Goal: Communication & Community: Answer question/provide support

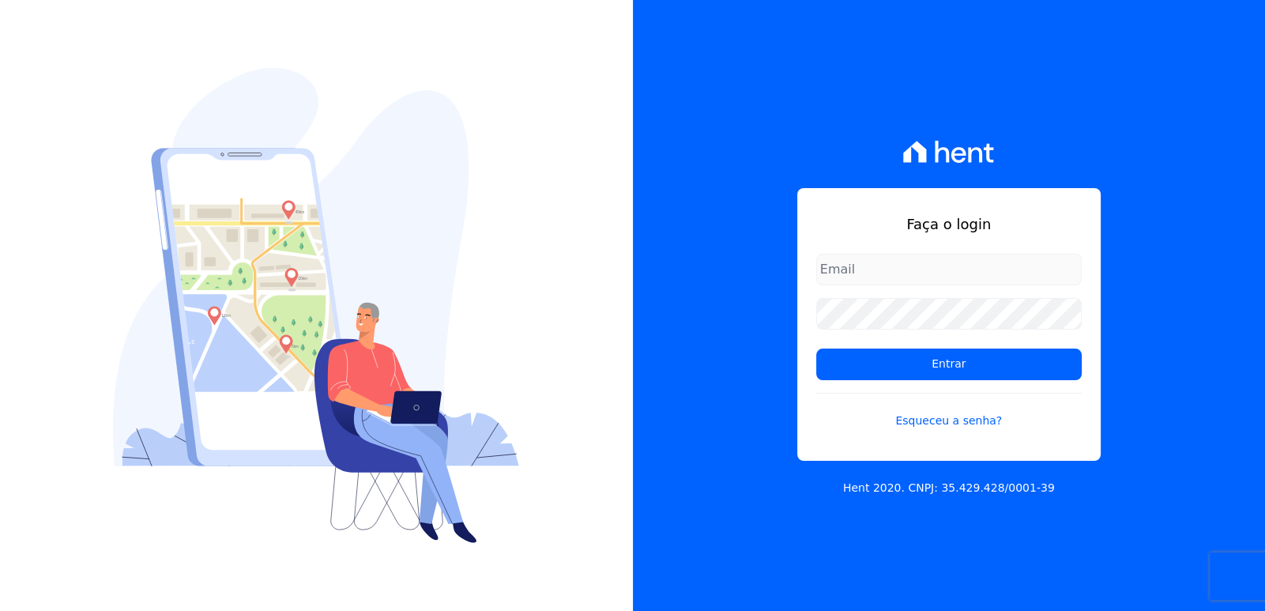
type input "[EMAIL_ADDRESS][DOMAIN_NAME]"
click at [1115, 408] on div "Faça o login [EMAIL_ADDRESS][DOMAIN_NAME] Entrar Esqueceu a senha? Hent 2020. C…" at bounding box center [949, 305] width 633 height 611
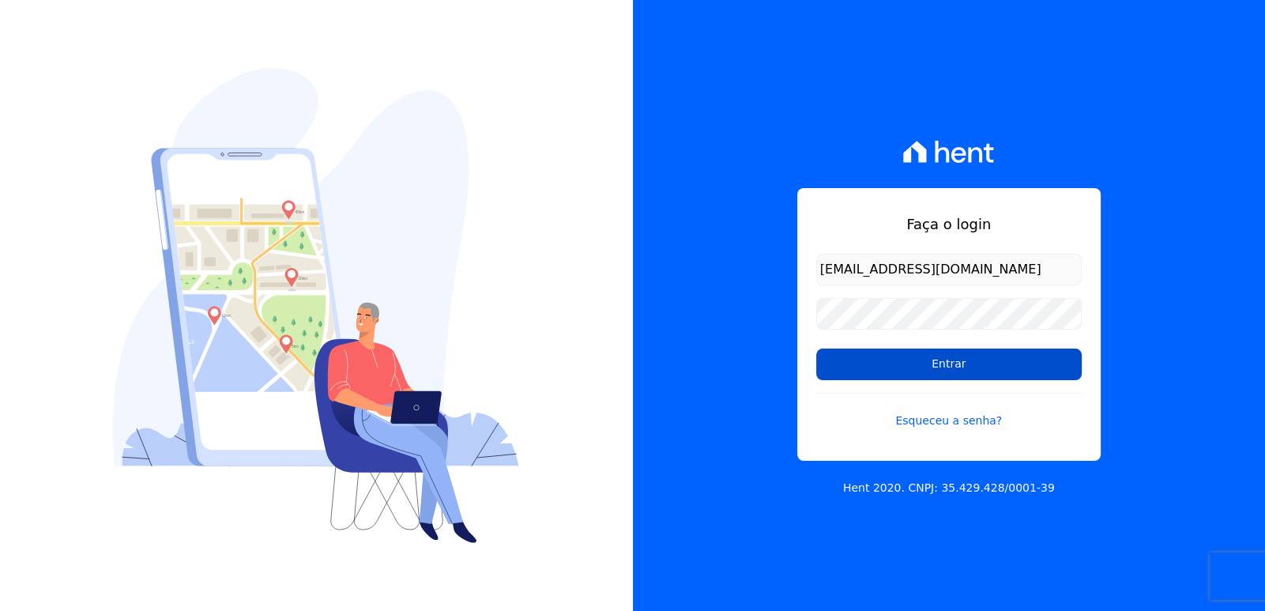
click at [980, 368] on input "Entrar" at bounding box center [949, 365] width 266 height 32
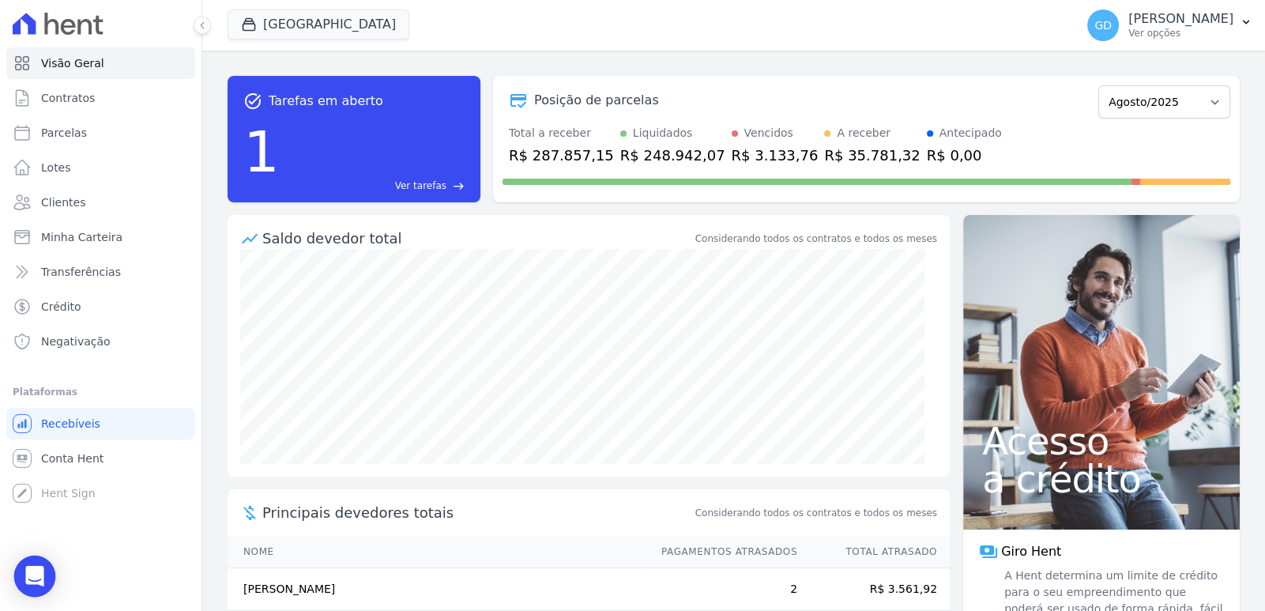
click at [16, 582] on body "Visão Geral Contratos [GEOGRAPHIC_DATA] Lotes Clientes Minha Carteira Transferê…" at bounding box center [632, 305] width 1265 height 611
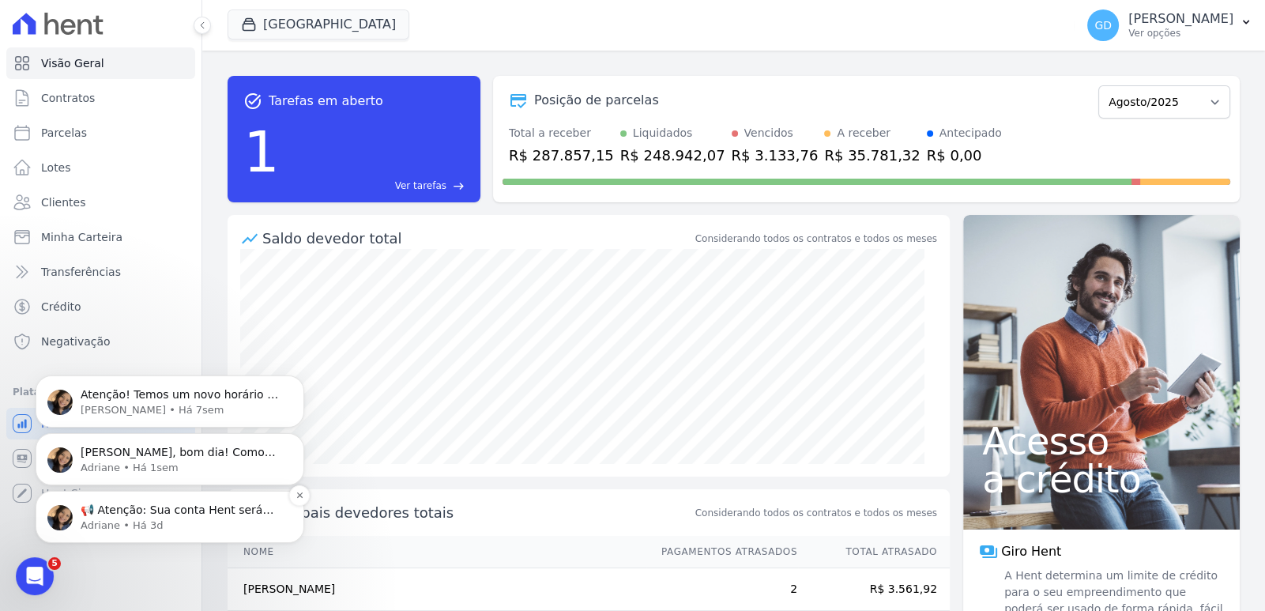
click at [138, 531] on p "Adriane • Há 3d" at bounding box center [183, 525] width 204 height 14
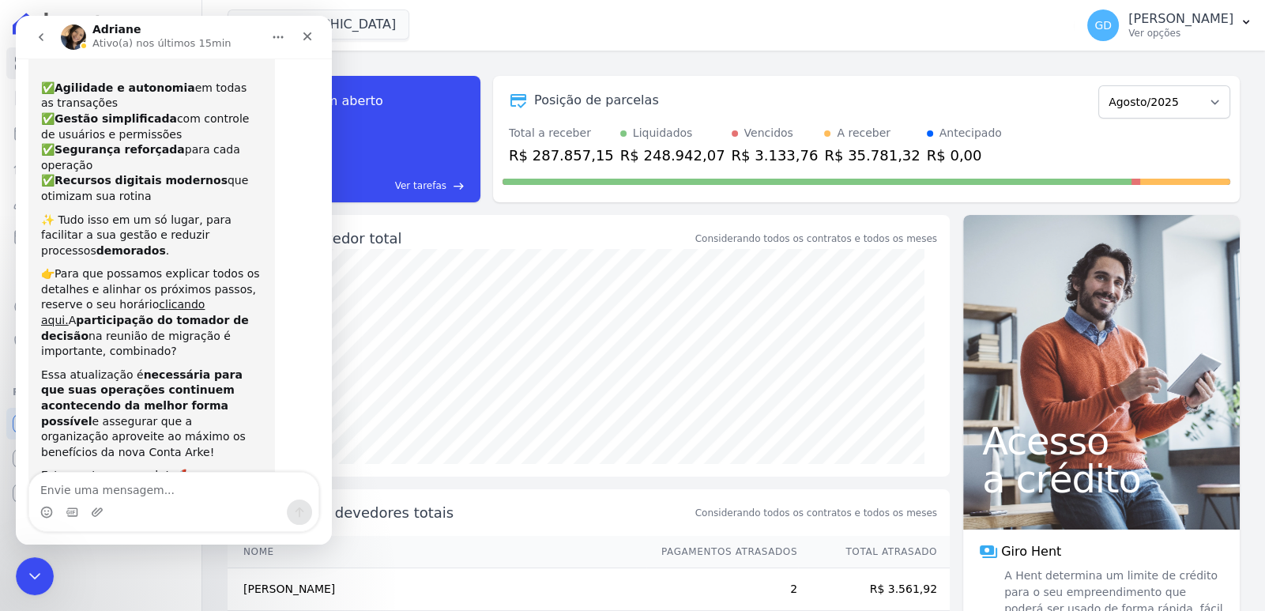
scroll to position [161, 0]
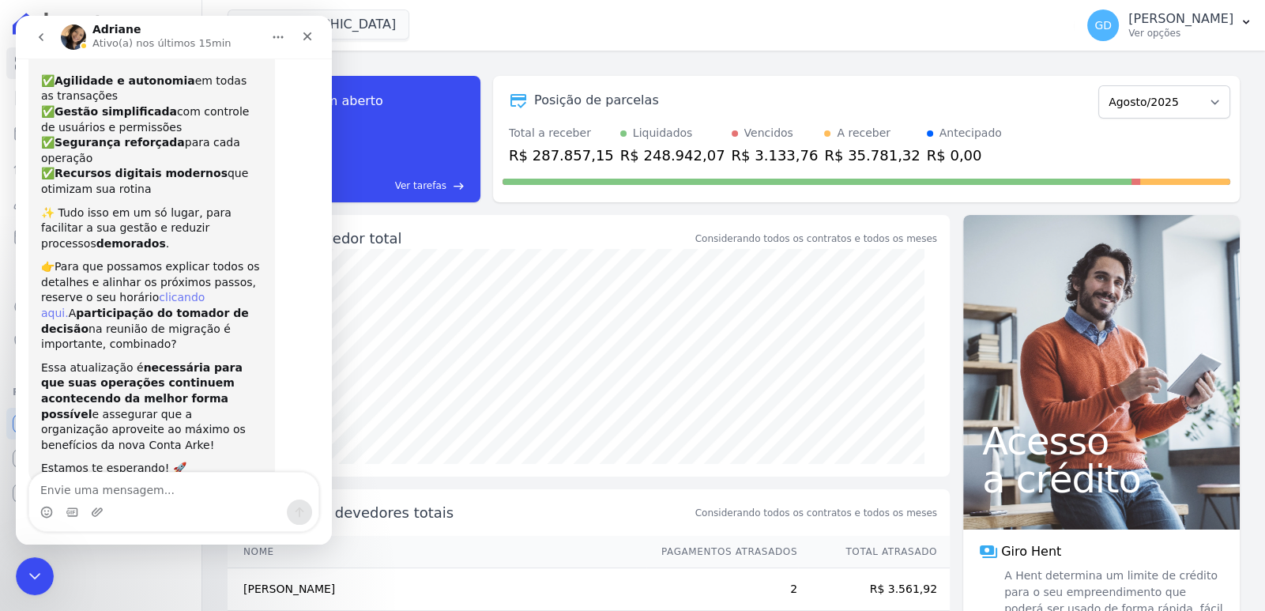
click at [178, 291] on link "clicando aqui." at bounding box center [123, 305] width 164 height 28
click at [190, 495] on textarea "Envie uma mensagem..." at bounding box center [173, 486] width 289 height 27
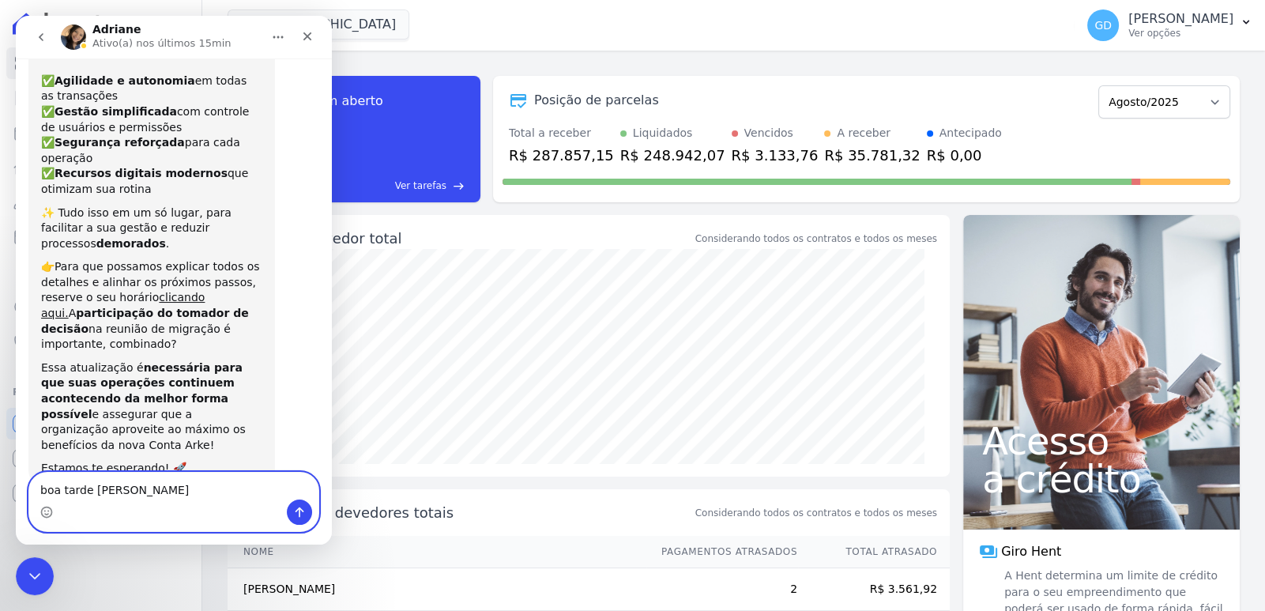
type textarea "boa tarde [PERSON_NAME]"
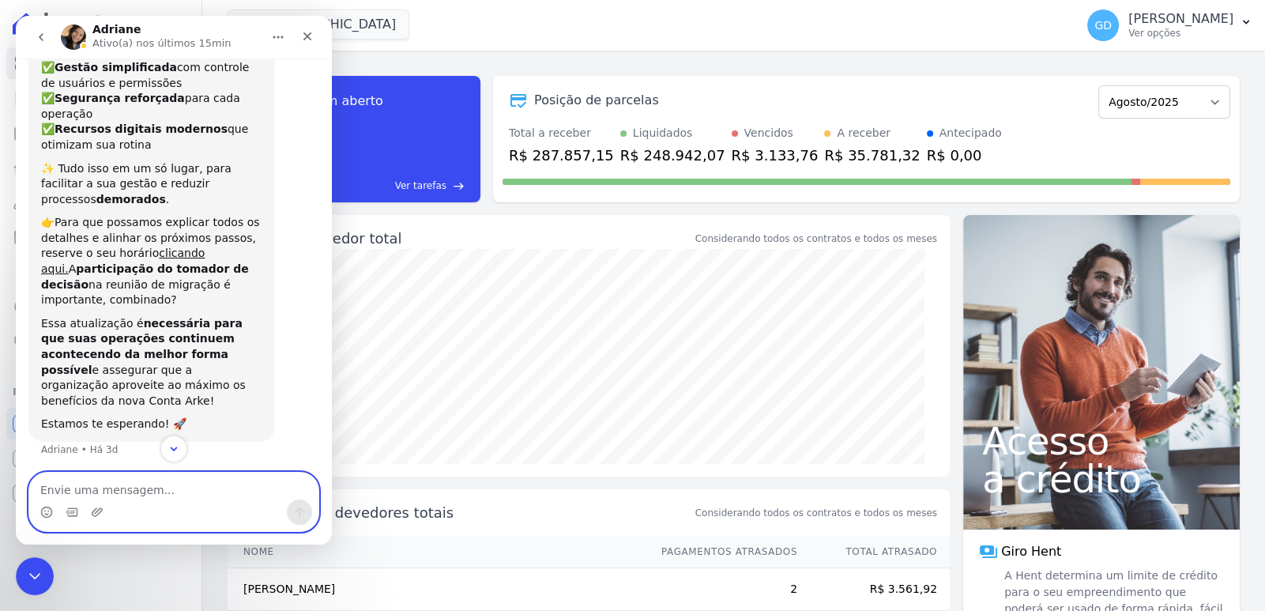
scroll to position [229, 0]
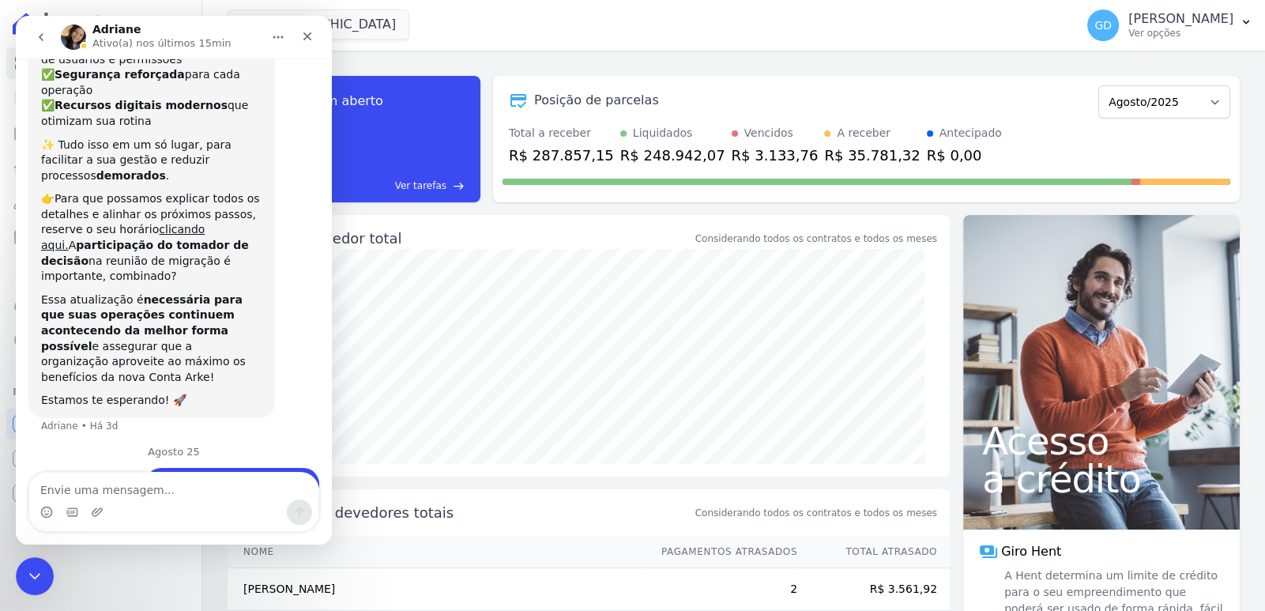
click at [47, 33] on button "go back" at bounding box center [41, 37] width 30 height 30
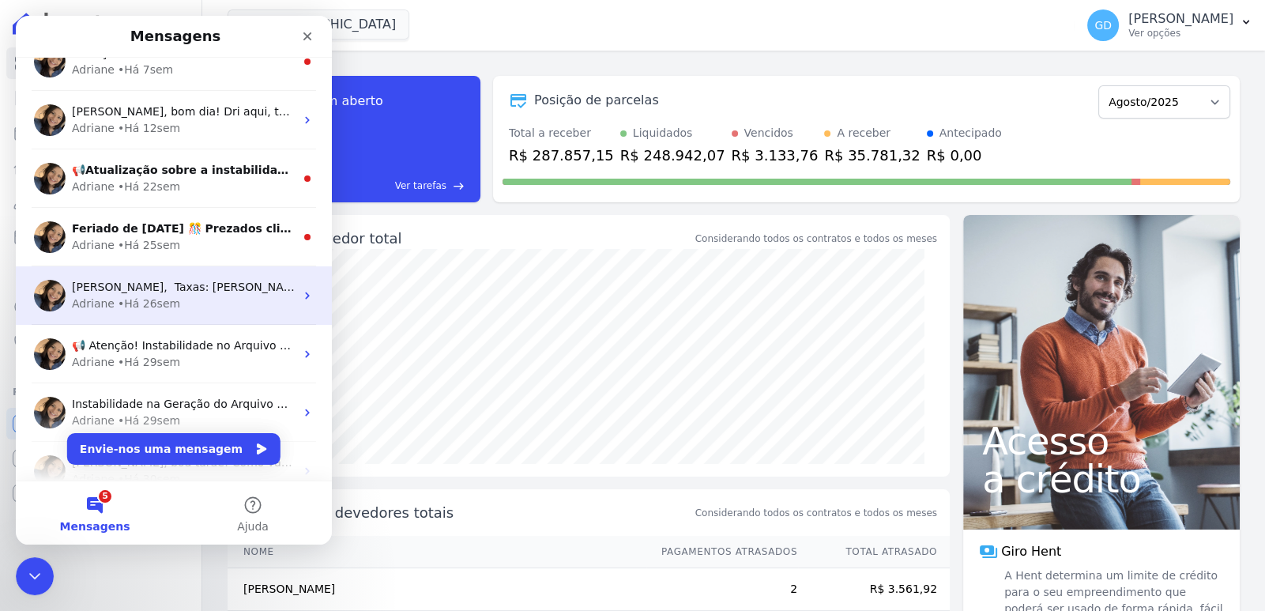
scroll to position [0, 0]
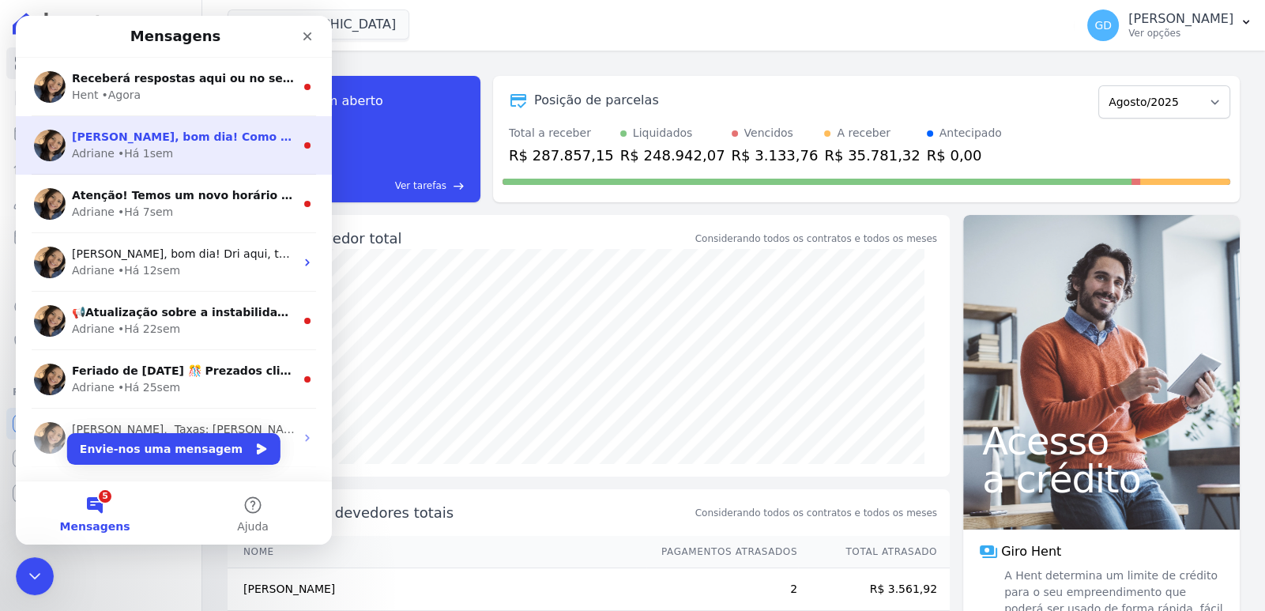
click at [217, 141] on span "[PERSON_NAME], bom dia! Como vai? [PERSON_NAME], enviei um e-mail para você sob…" at bounding box center [452, 136] width 760 height 13
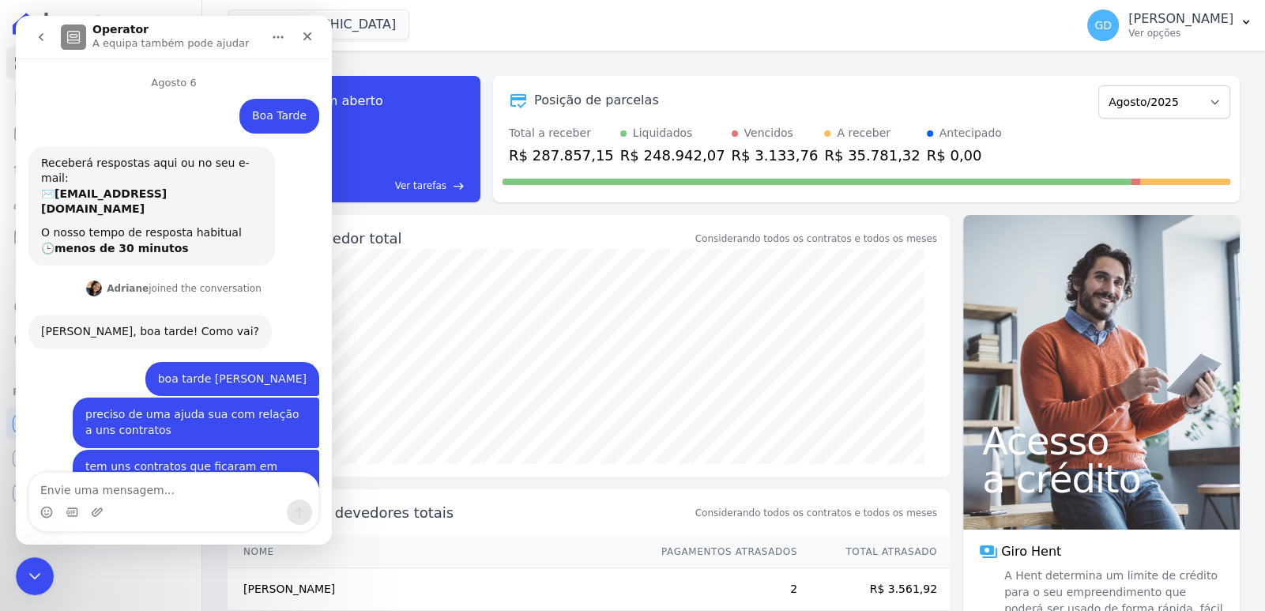
scroll to position [39, 0]
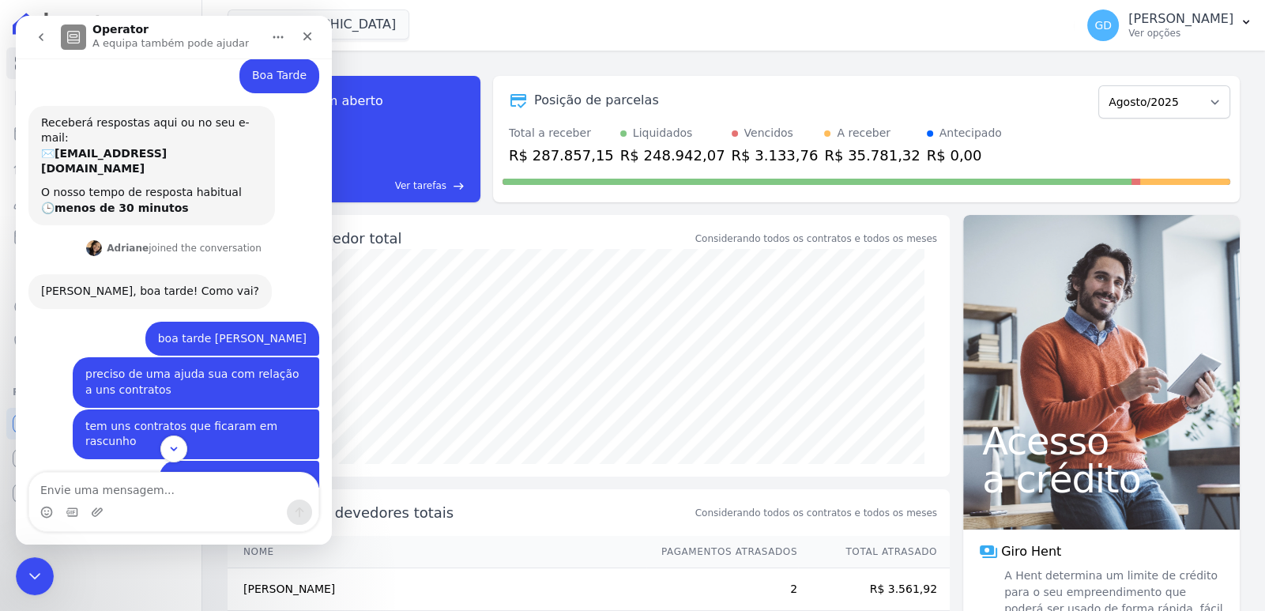
click at [36, 42] on icon "go back" at bounding box center [41, 37] width 13 height 13
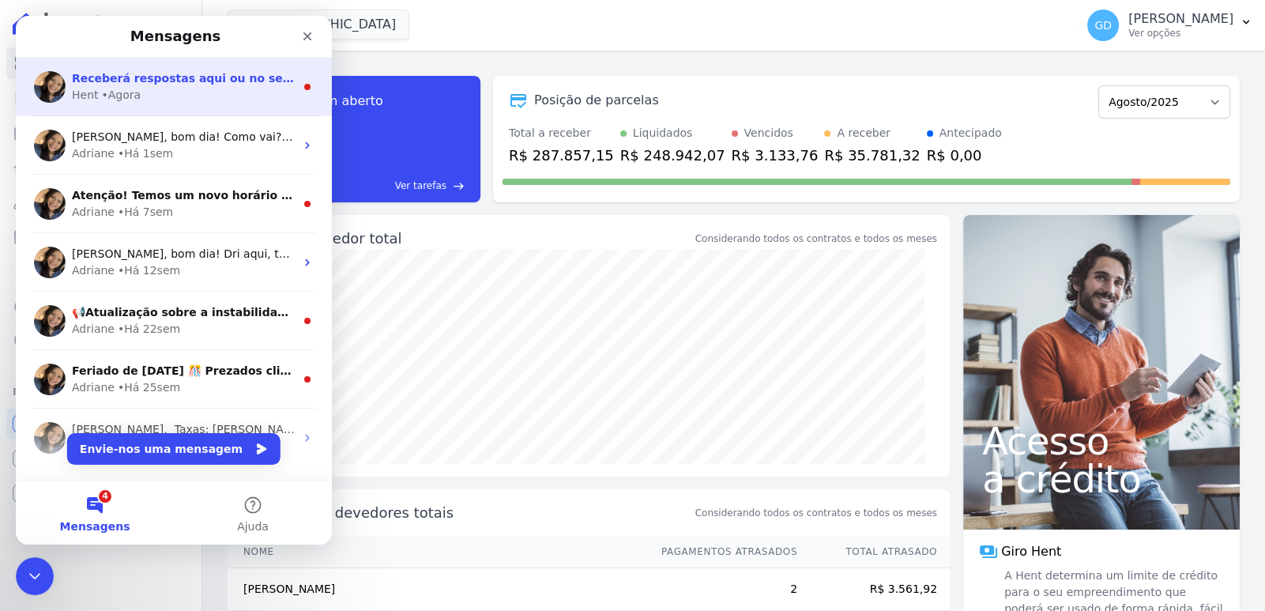
click at [105, 77] on span "Receberá respostas aqui ou no seu e-mail: ✉️ [EMAIL_ADDRESS][DOMAIN_NAME] Quand…" at bounding box center [474, 78] width 805 height 13
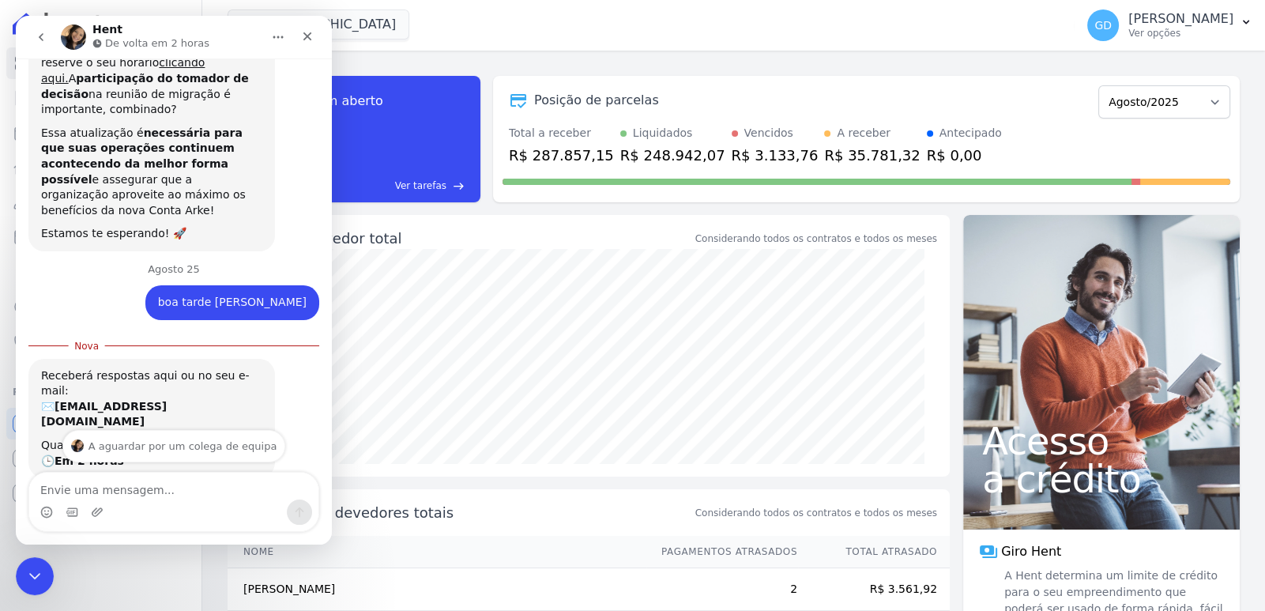
scroll to position [401, 0]
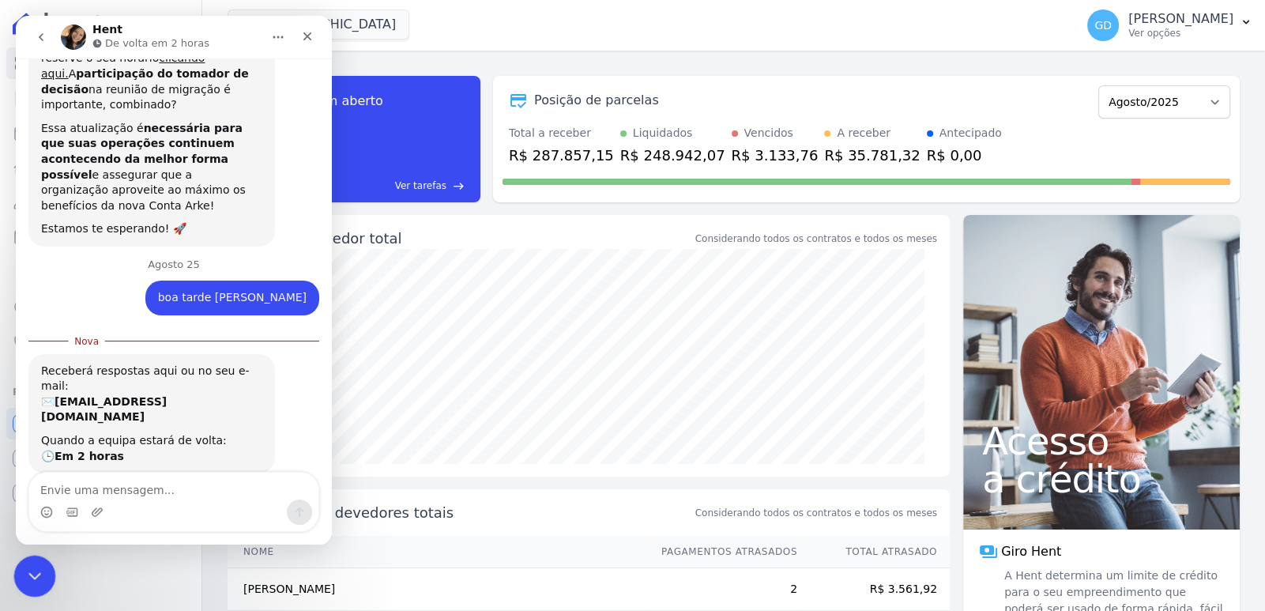
click at [47, 566] on div "Fechar mensagem da Intercom" at bounding box center [32, 574] width 38 height 38
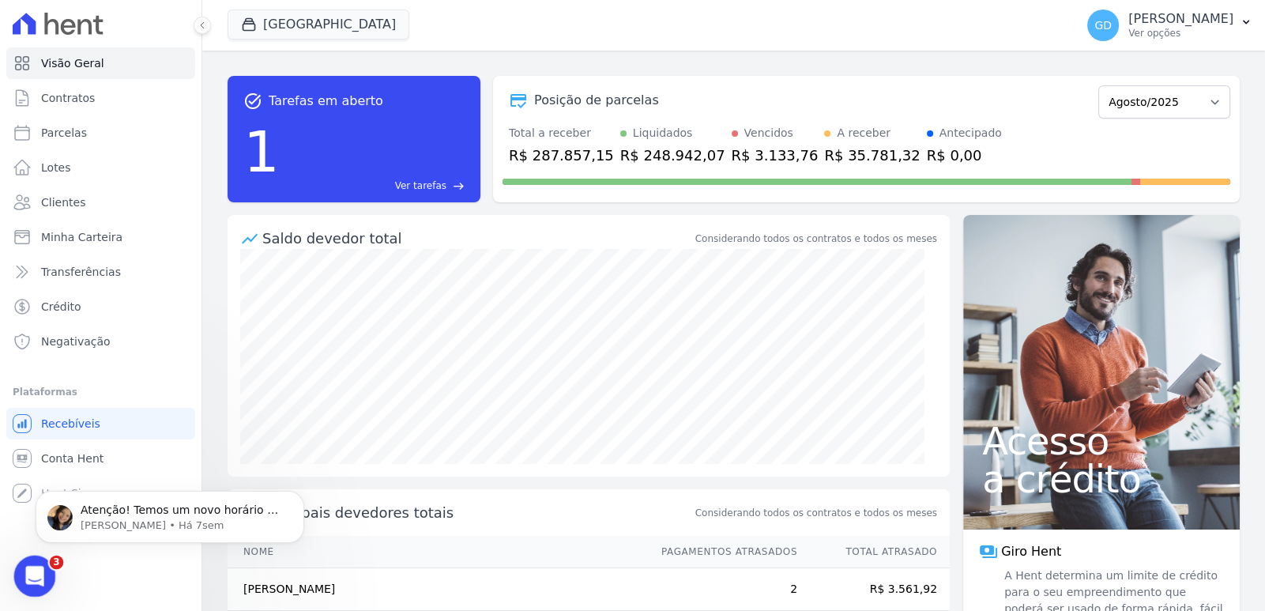
scroll to position [0, 0]
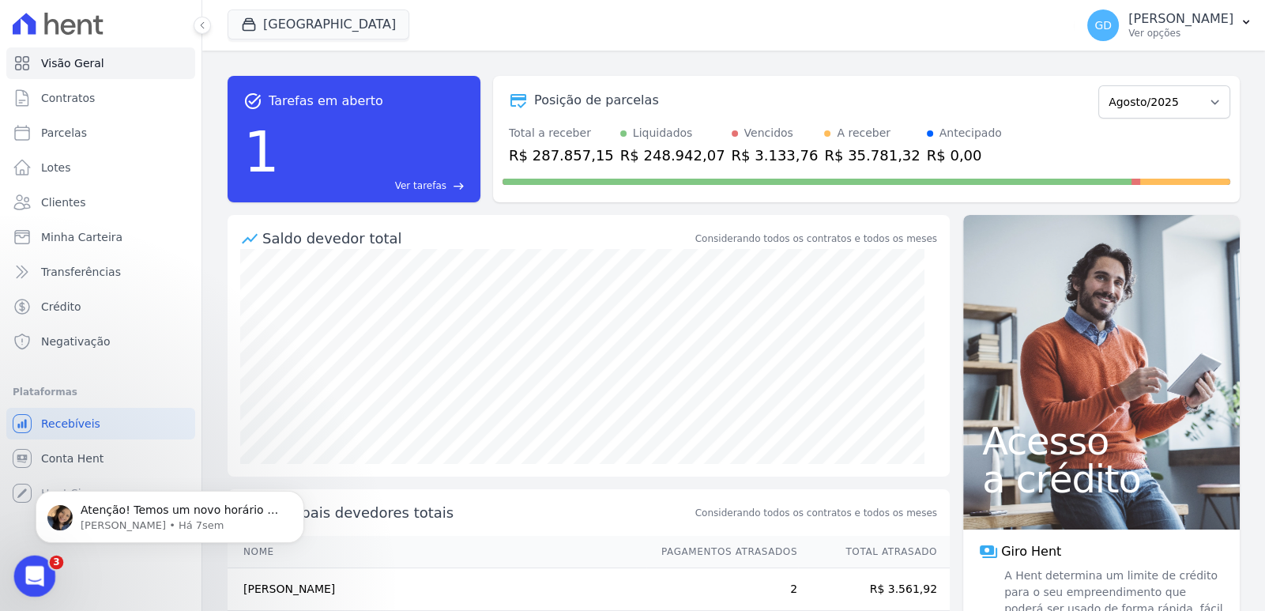
click at [47, 566] on div "Abrir mensagem da Intercom" at bounding box center [32, 574] width 52 height 52
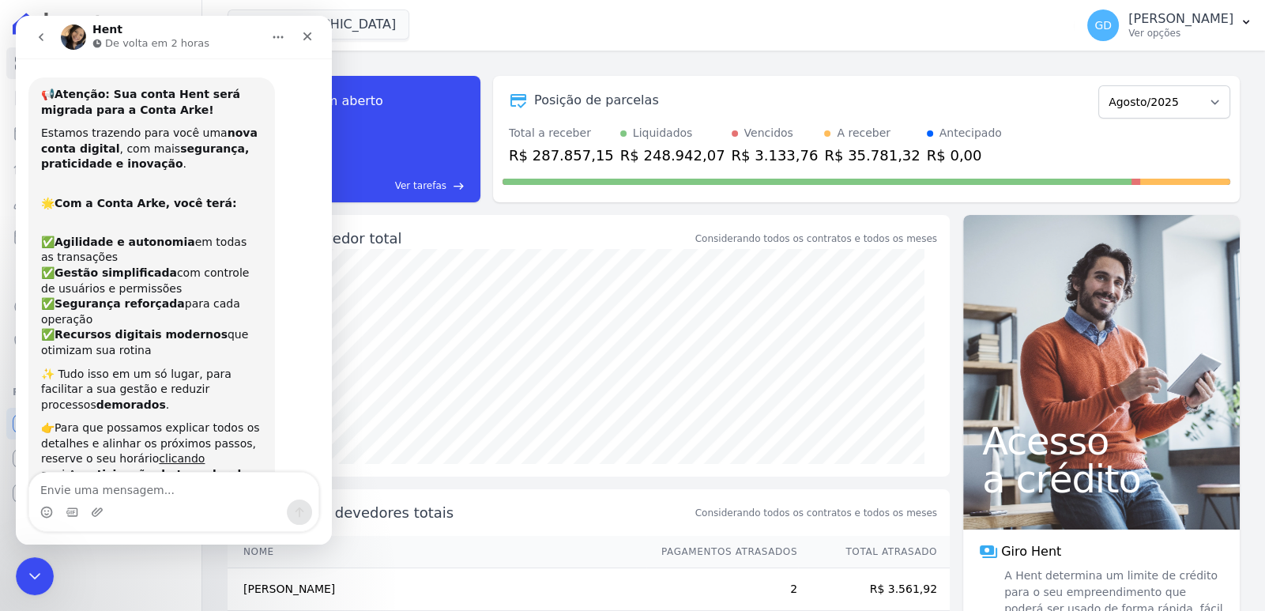
scroll to position [375, 0]
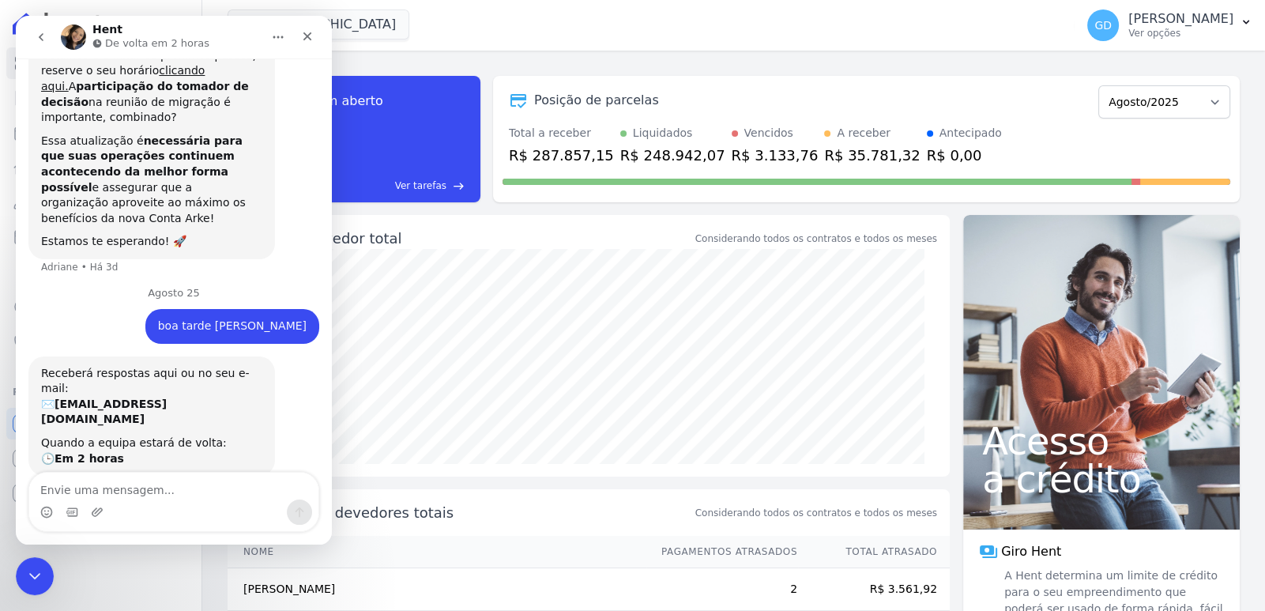
scroll to position [390, 0]
click at [40, 43] on button "go back" at bounding box center [41, 37] width 30 height 30
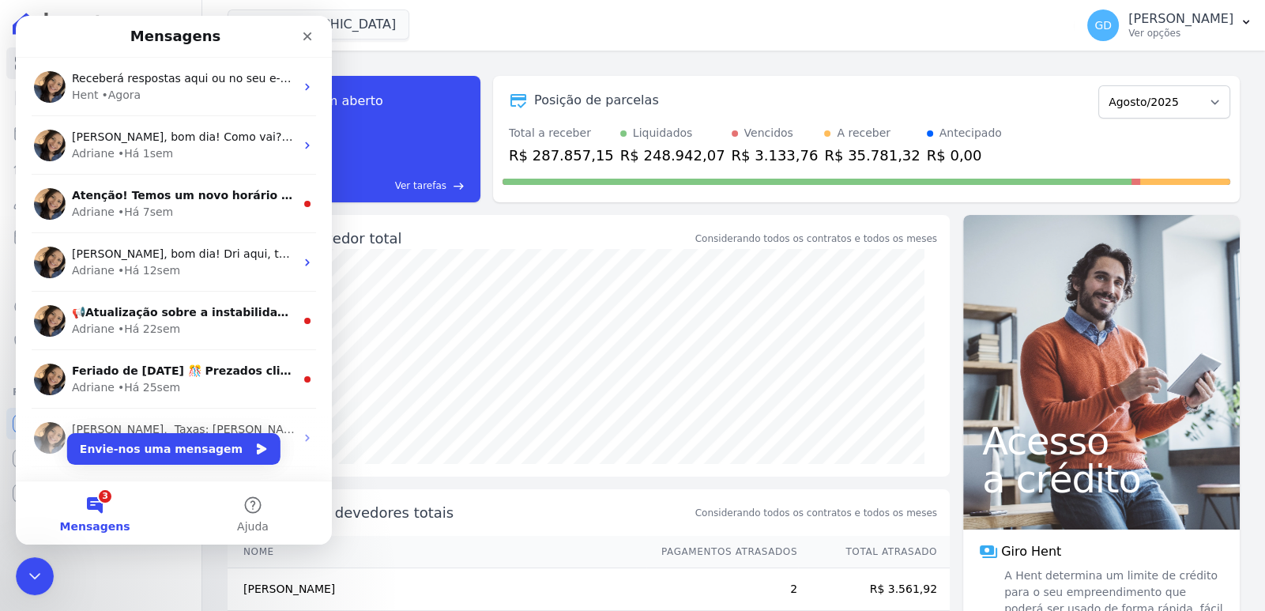
scroll to position [0, 0]
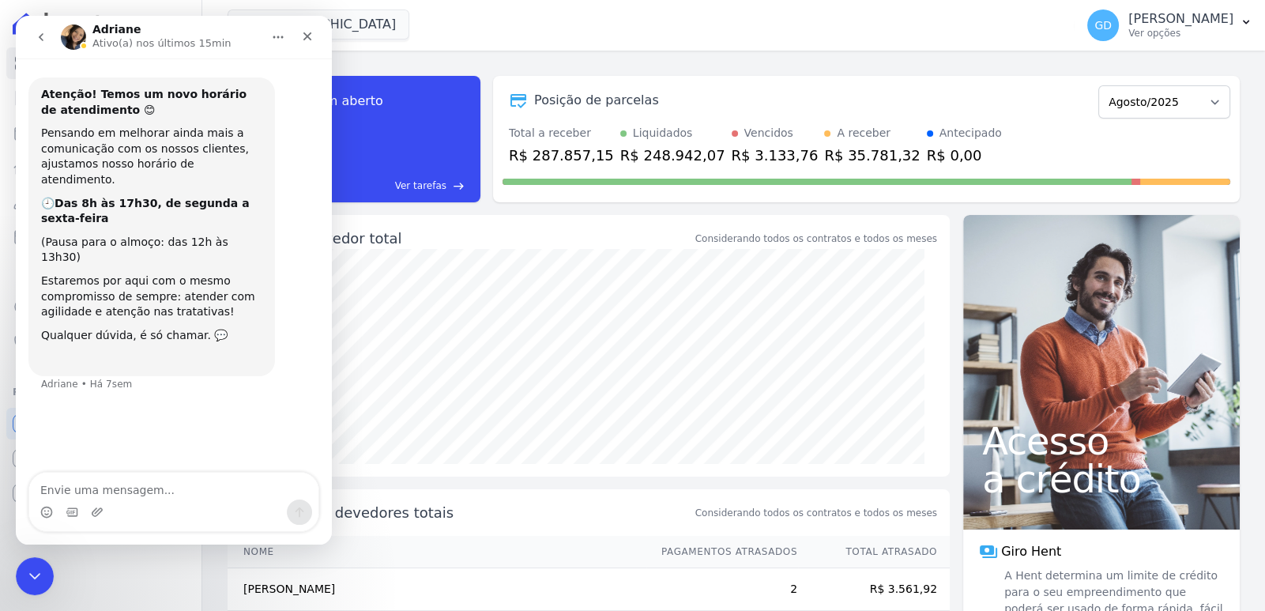
click at [51, 43] on button "go back" at bounding box center [41, 37] width 30 height 30
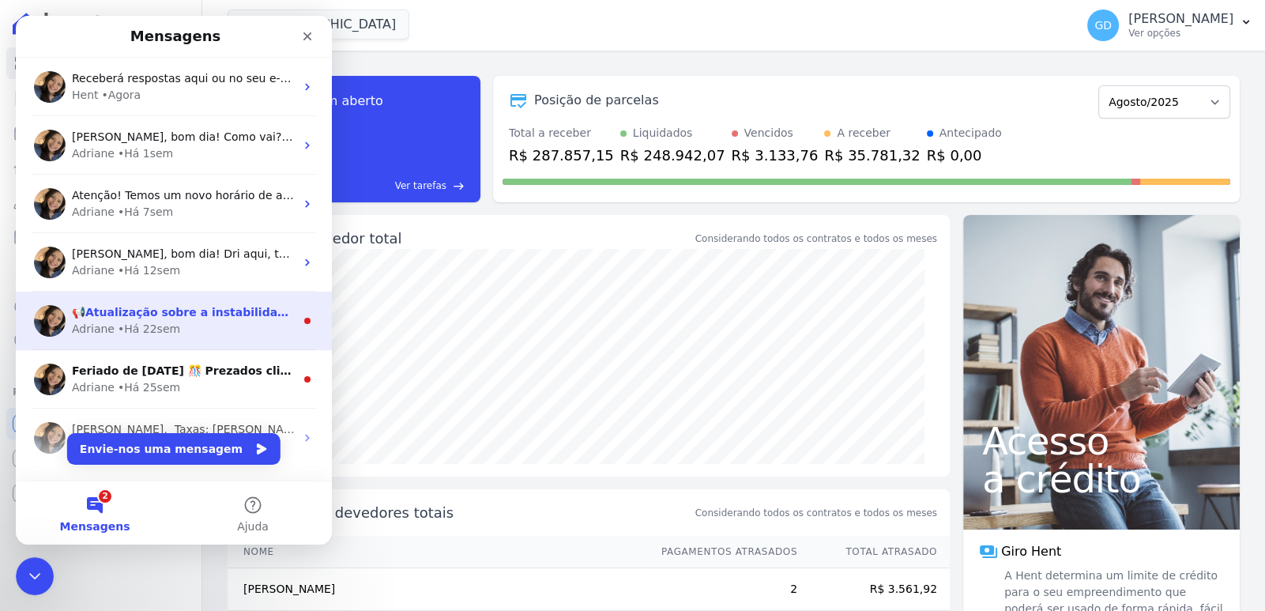
click at [206, 322] on div "[PERSON_NAME] • Há 22sem" at bounding box center [183, 329] width 223 height 17
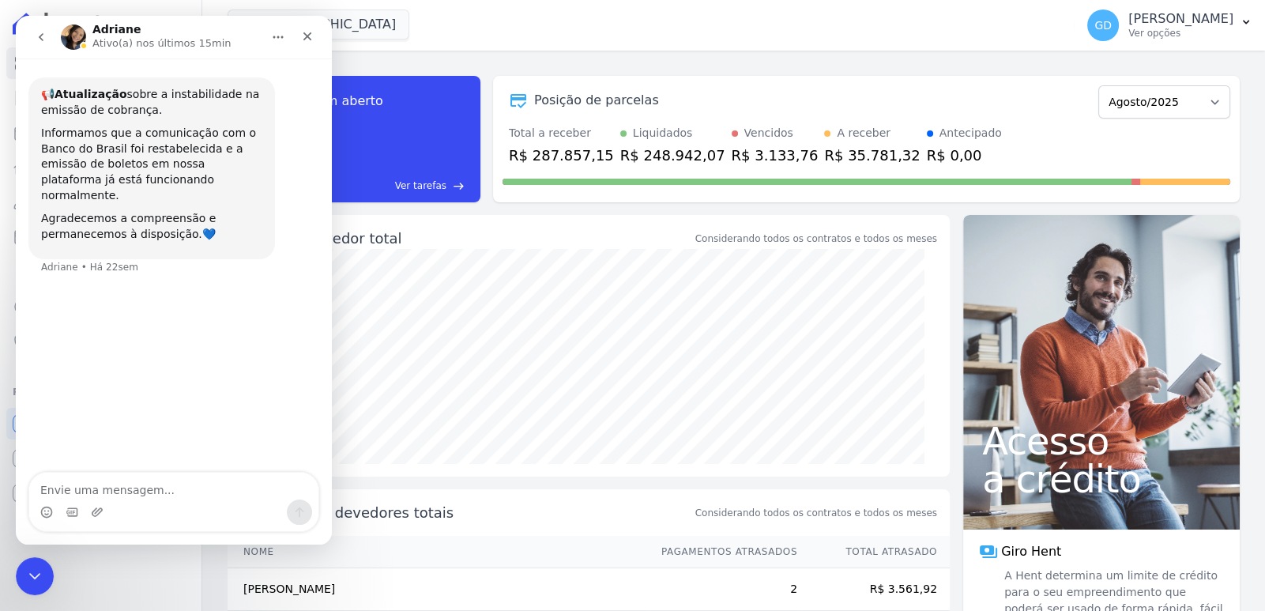
click at [31, 46] on button "go back" at bounding box center [41, 37] width 30 height 30
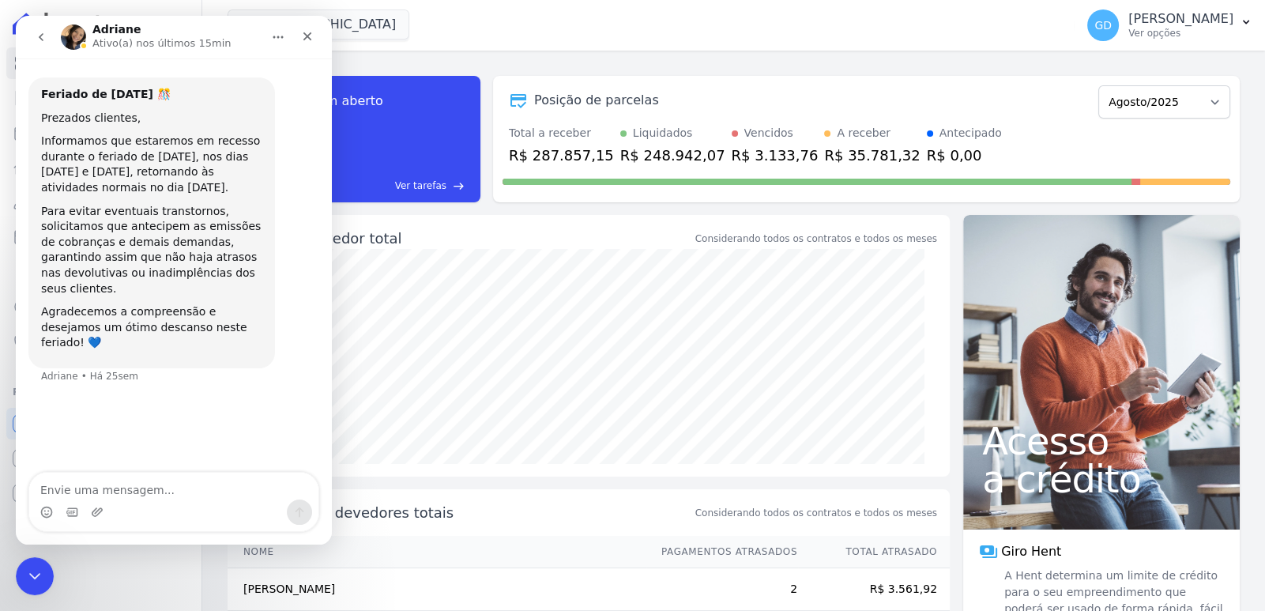
click at [41, 49] on button "go back" at bounding box center [41, 37] width 30 height 30
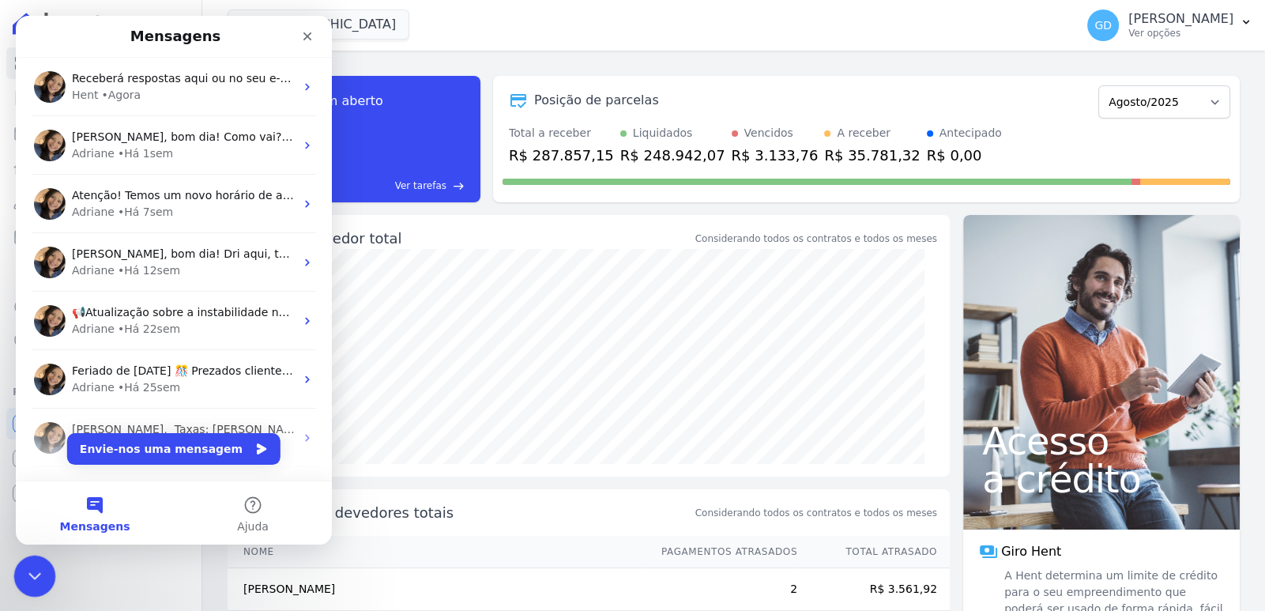
click at [27, 578] on icon "Fechar mensagem da Intercom" at bounding box center [32, 573] width 19 height 19
